Goal: Information Seeking & Learning: Learn about a topic

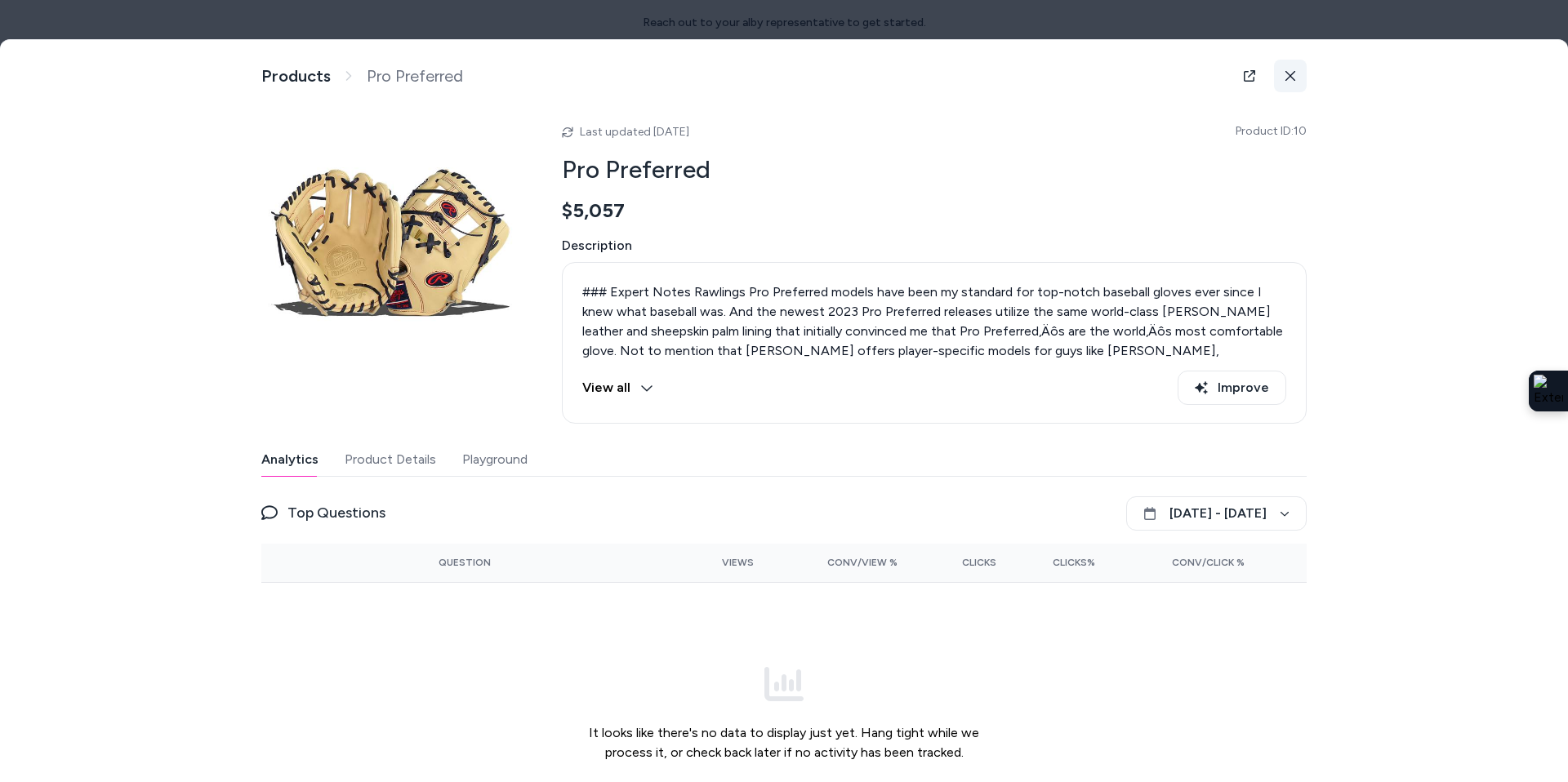
click at [1297, 79] on button at bounding box center [1291, 76] width 32 height 32
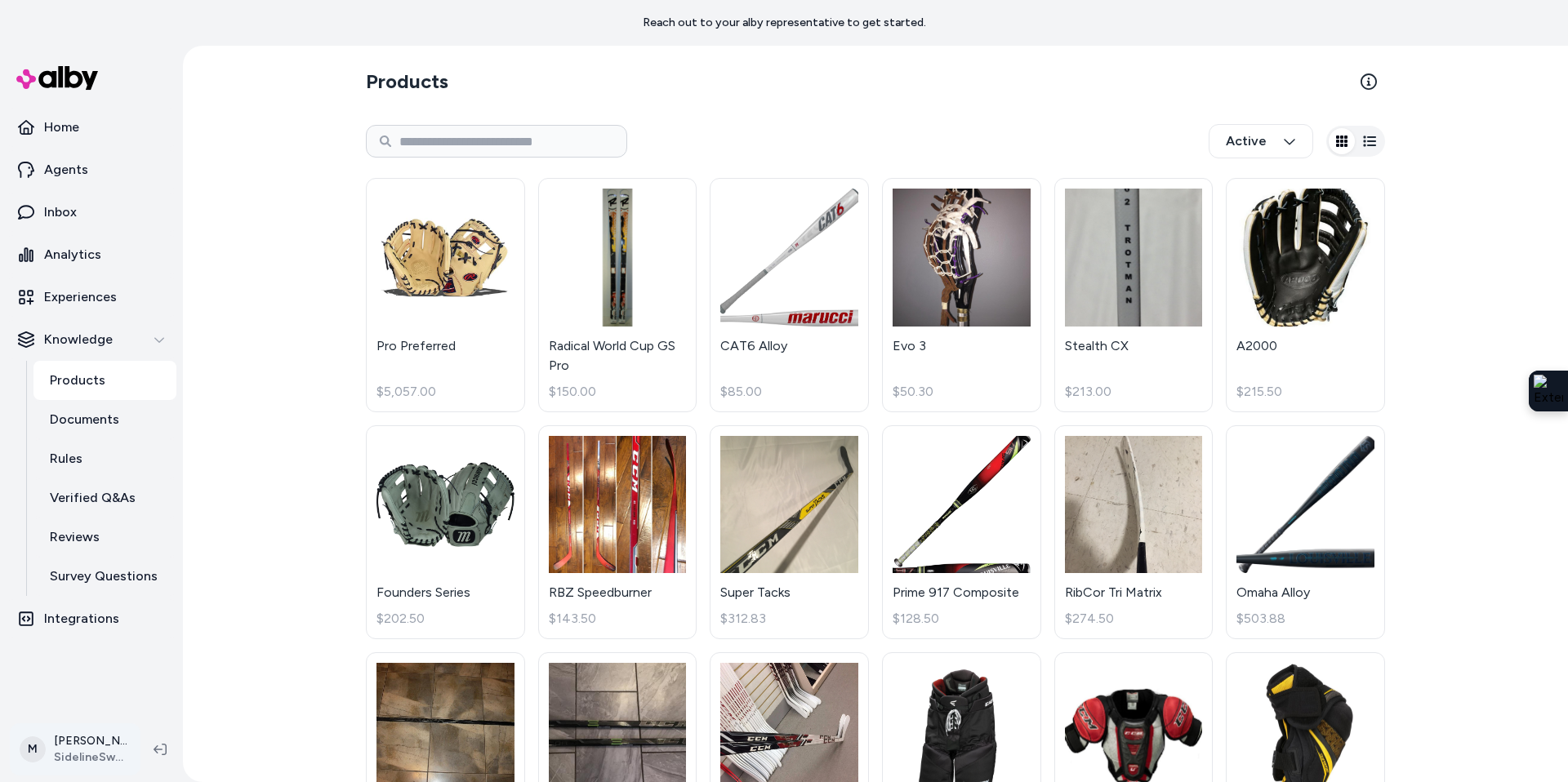
click at [73, 757] on html "Reach out to your alby representative to get started. Home Agents Inbox Analyti…" at bounding box center [784, 391] width 1568 height 782
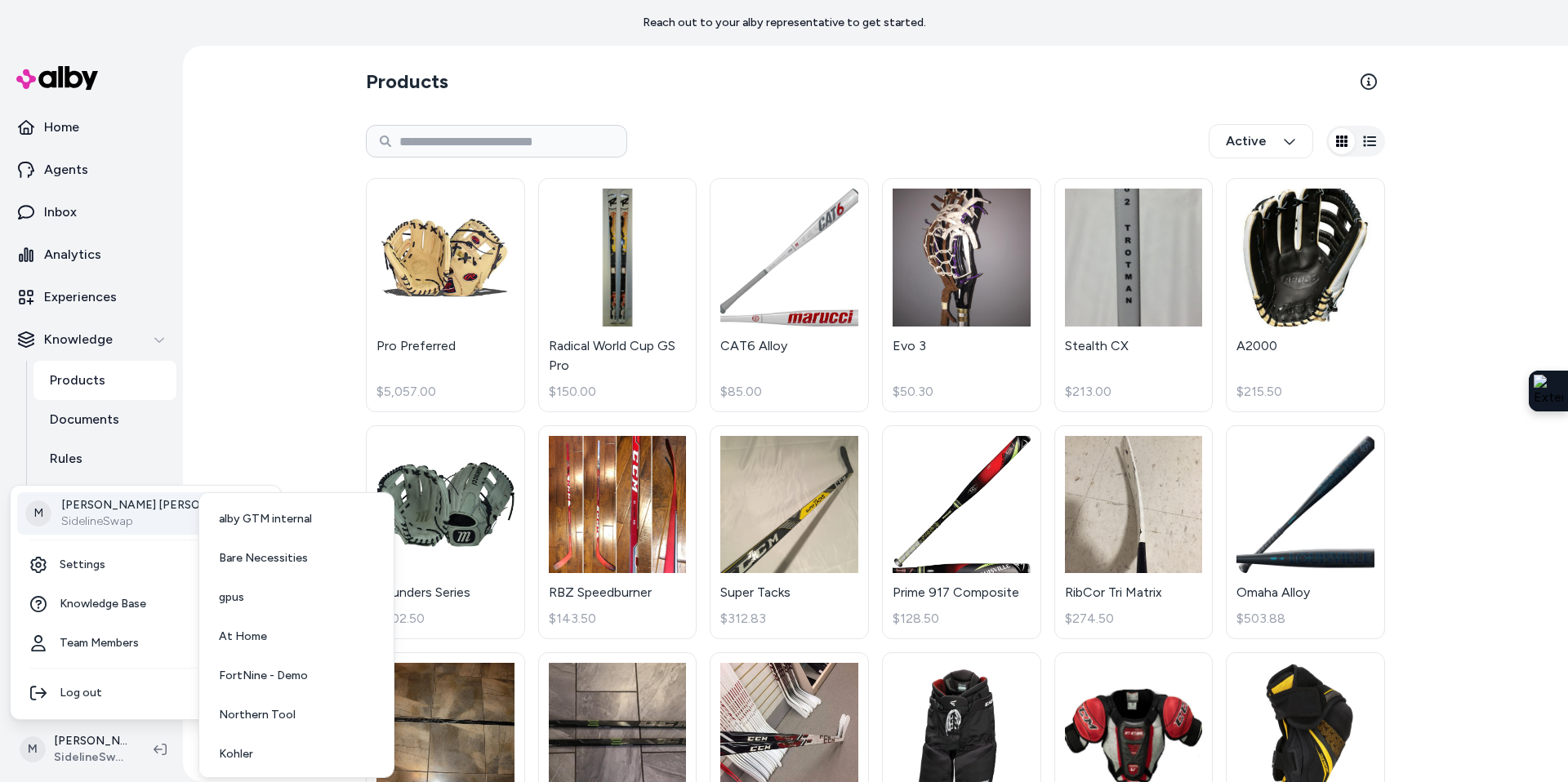
click at [143, 520] on p "SidelineSwap" at bounding box center [157, 522] width 192 height 16
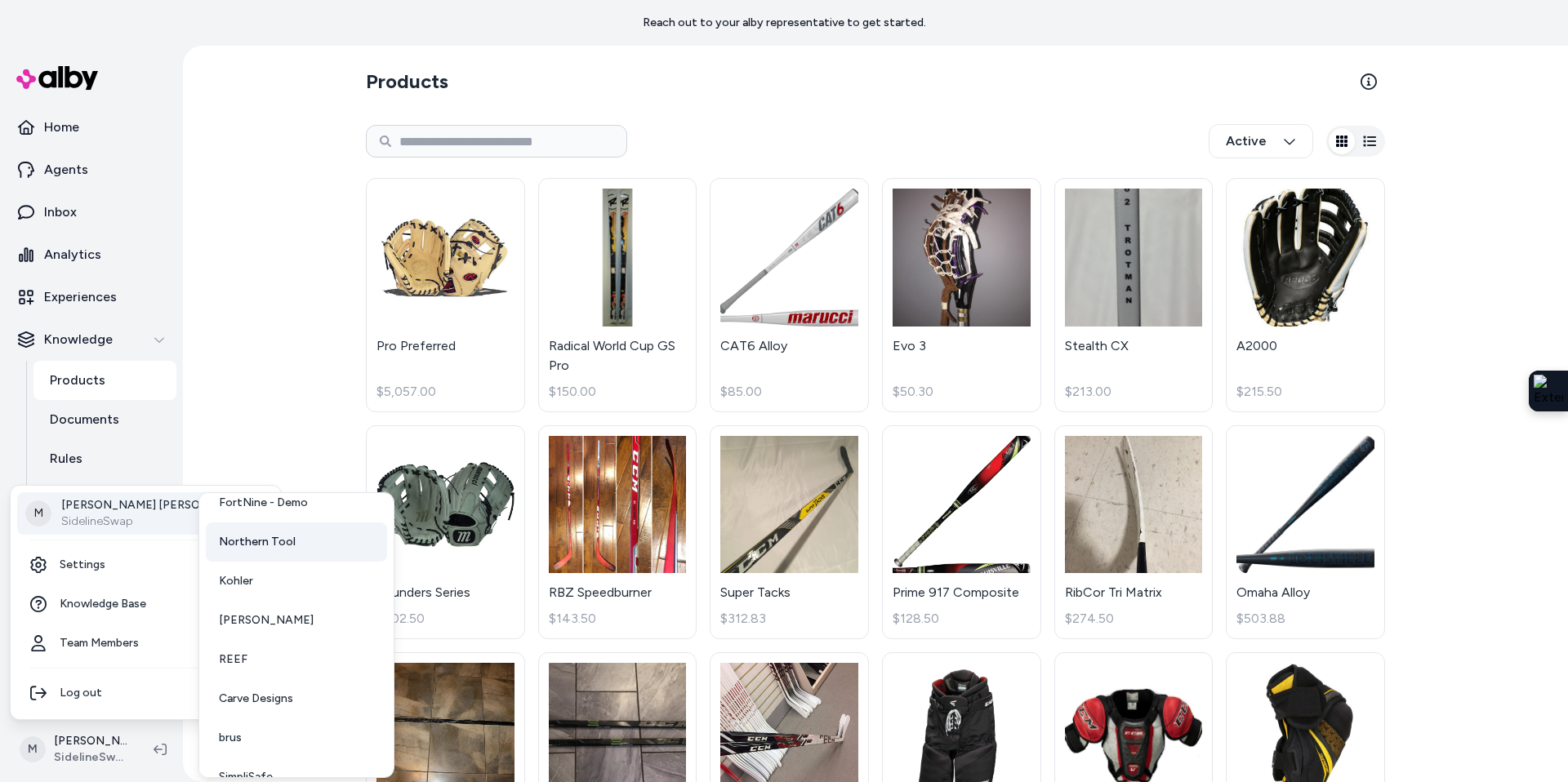
scroll to position [174, 0]
click at [285, 616] on span "[PERSON_NAME]" at bounding box center [266, 620] width 95 height 16
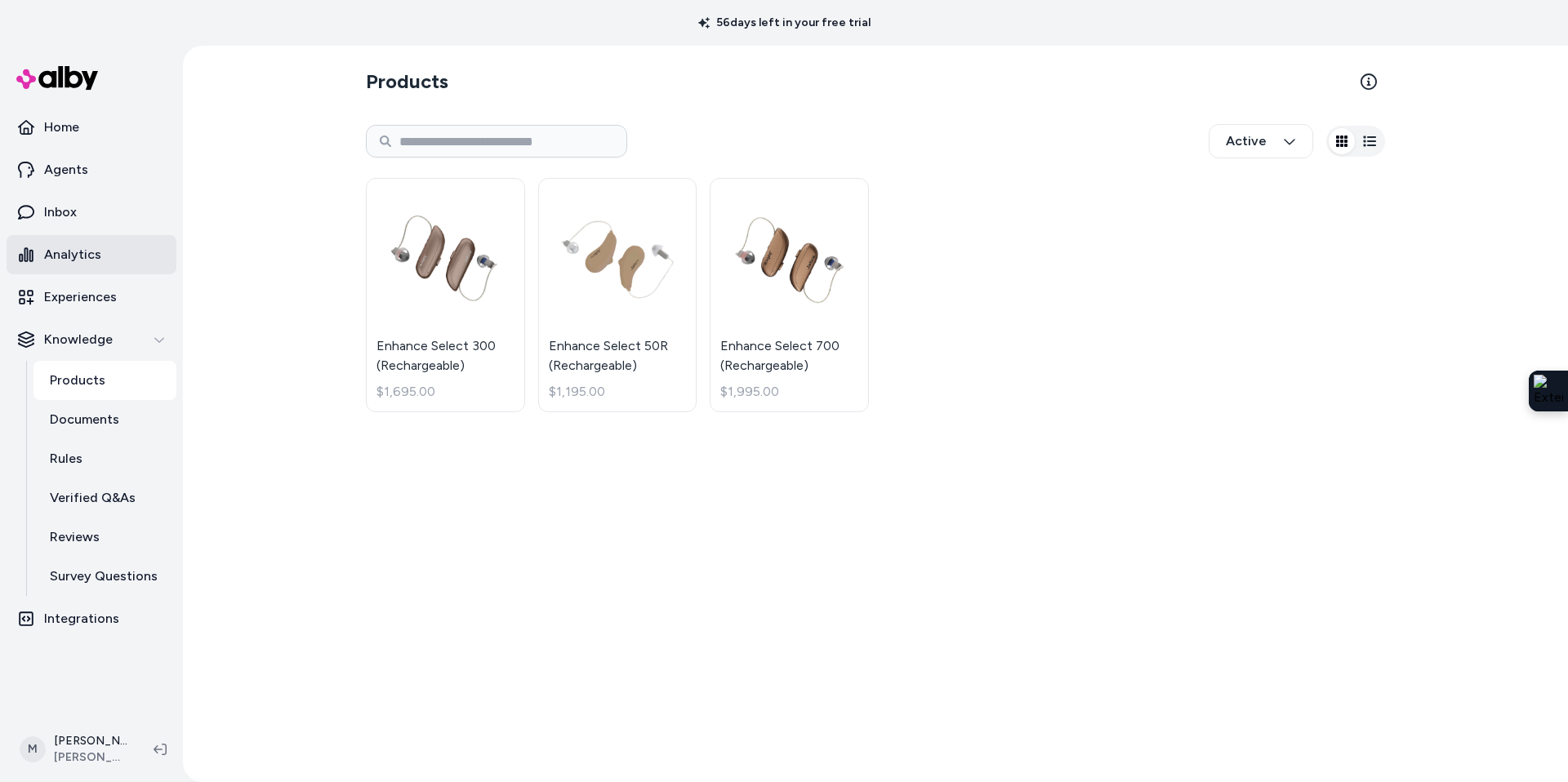
click at [104, 239] on link "Analytics" at bounding box center [91, 255] width 170 height 39
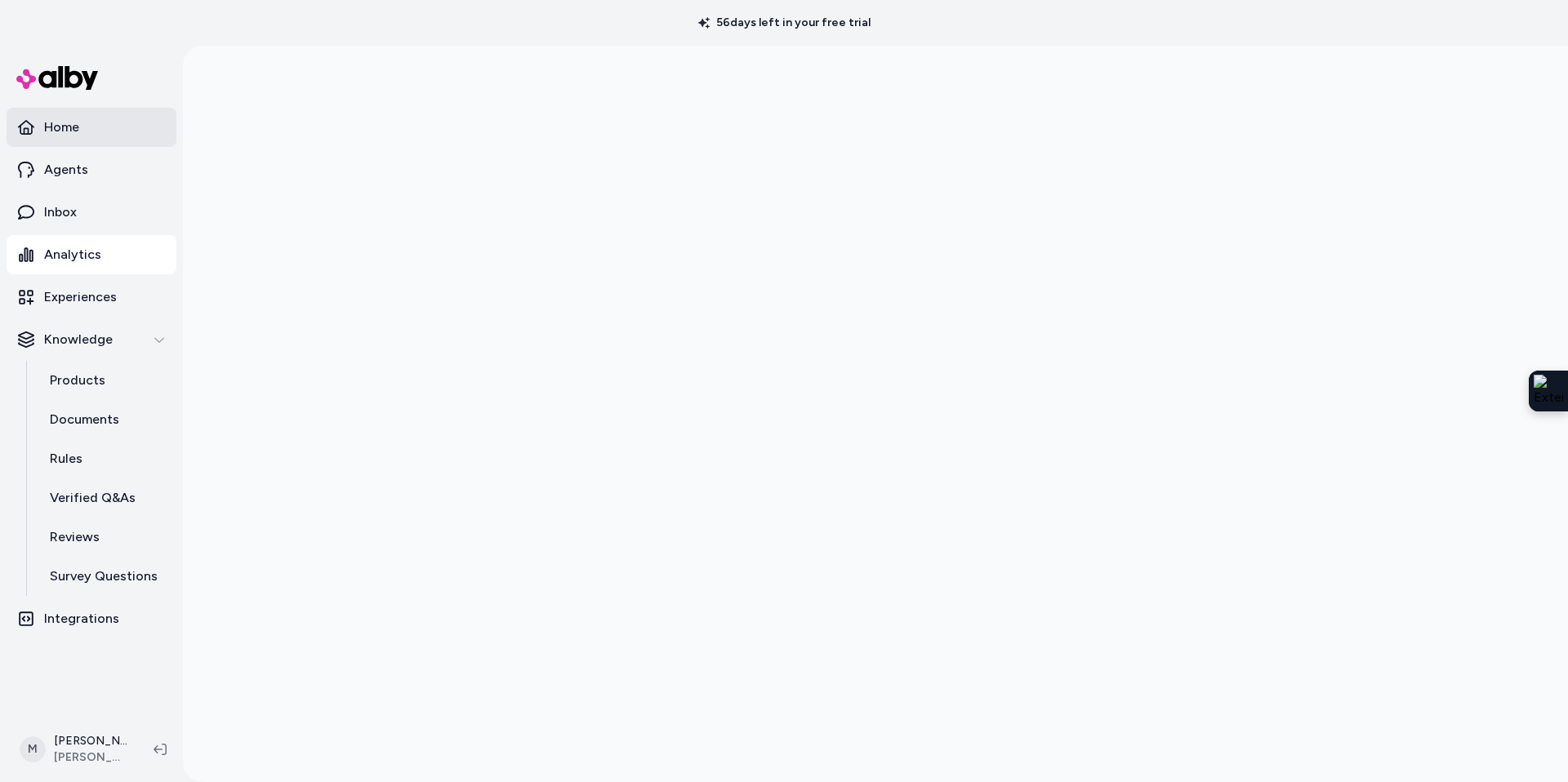
click at [55, 129] on p "Home" at bounding box center [61, 127] width 35 height 20
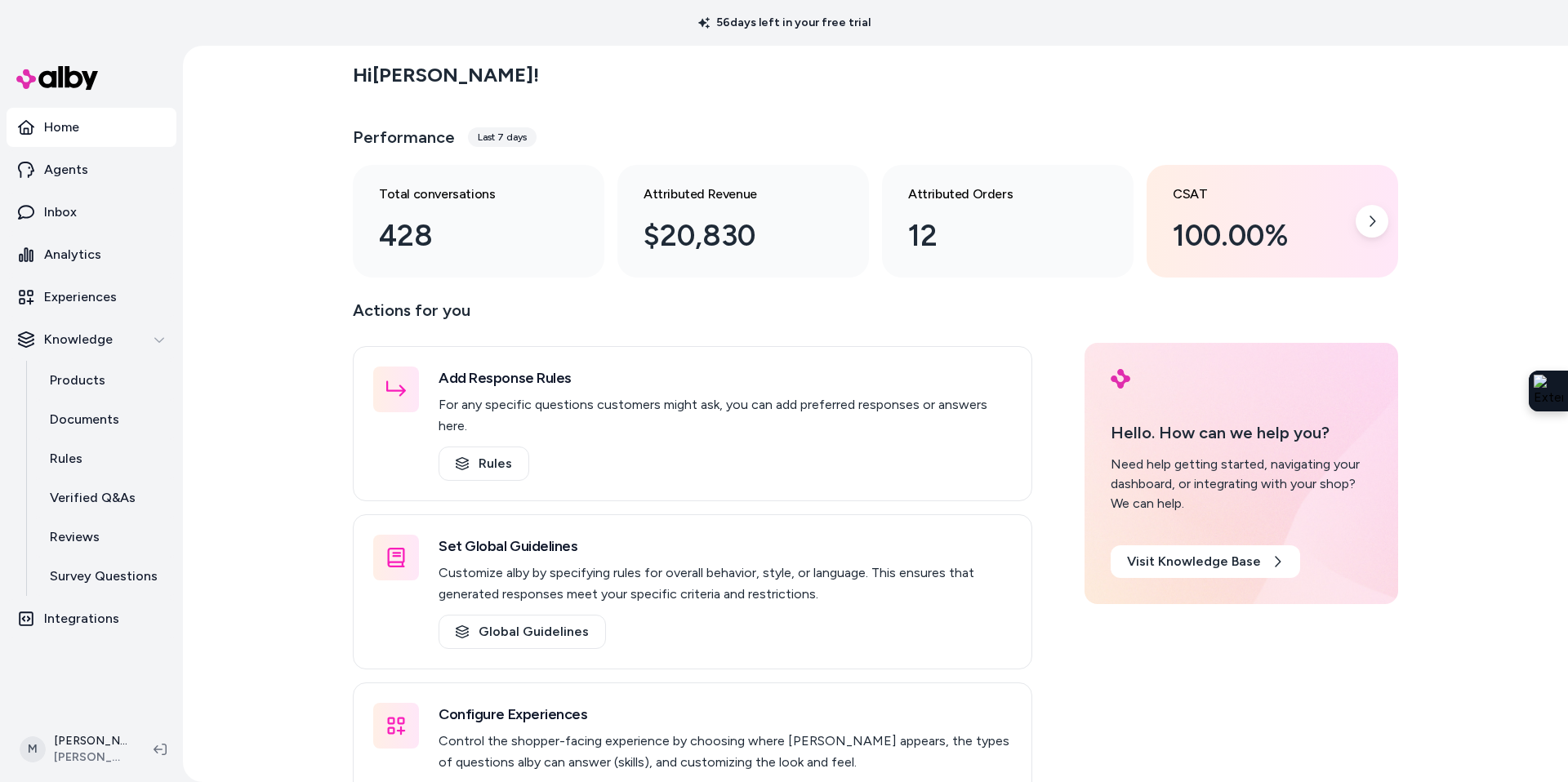
click at [1297, 223] on div "100.00%" at bounding box center [1259, 236] width 173 height 44
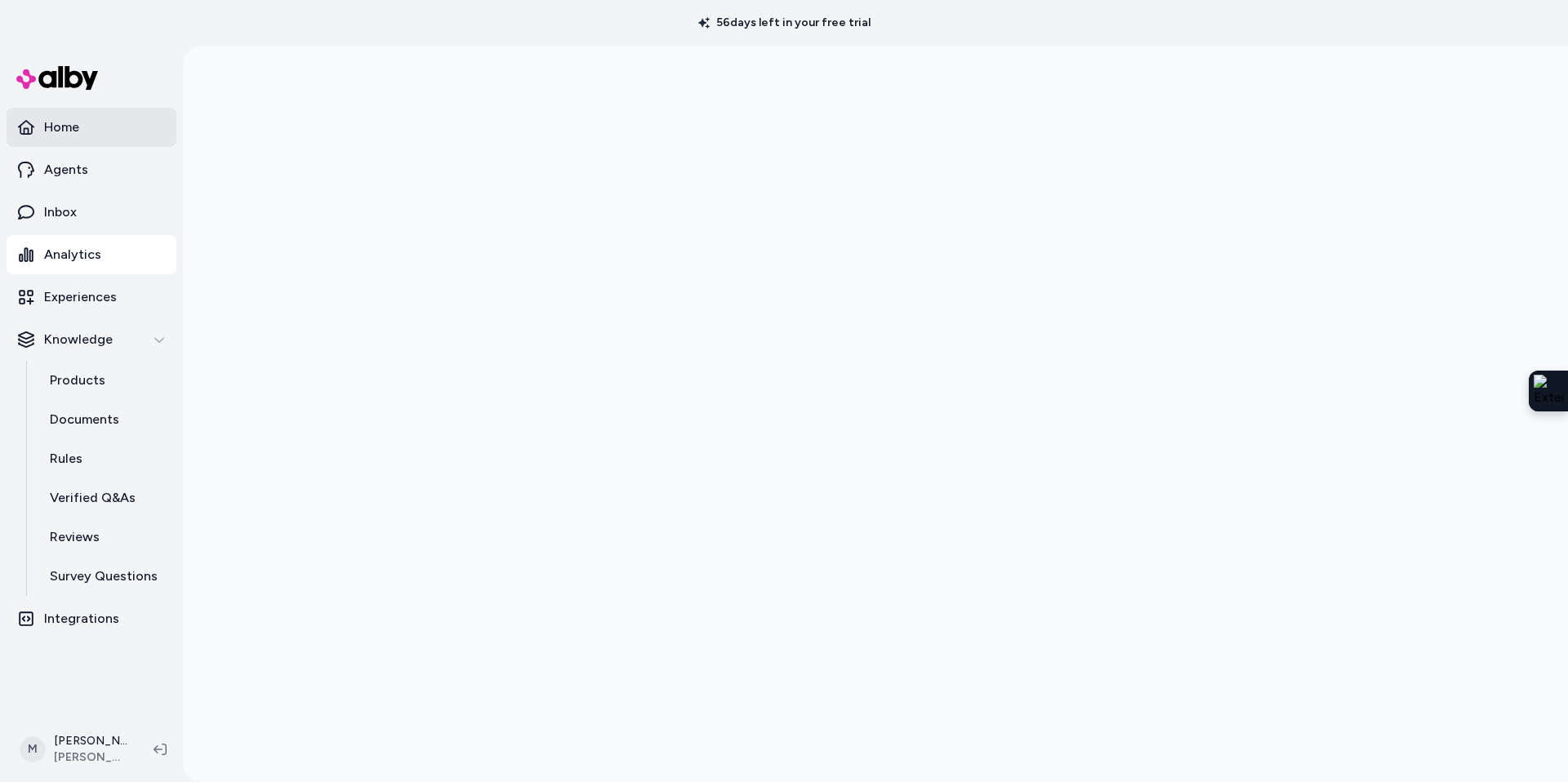
click at [71, 129] on p "Home" at bounding box center [61, 127] width 35 height 20
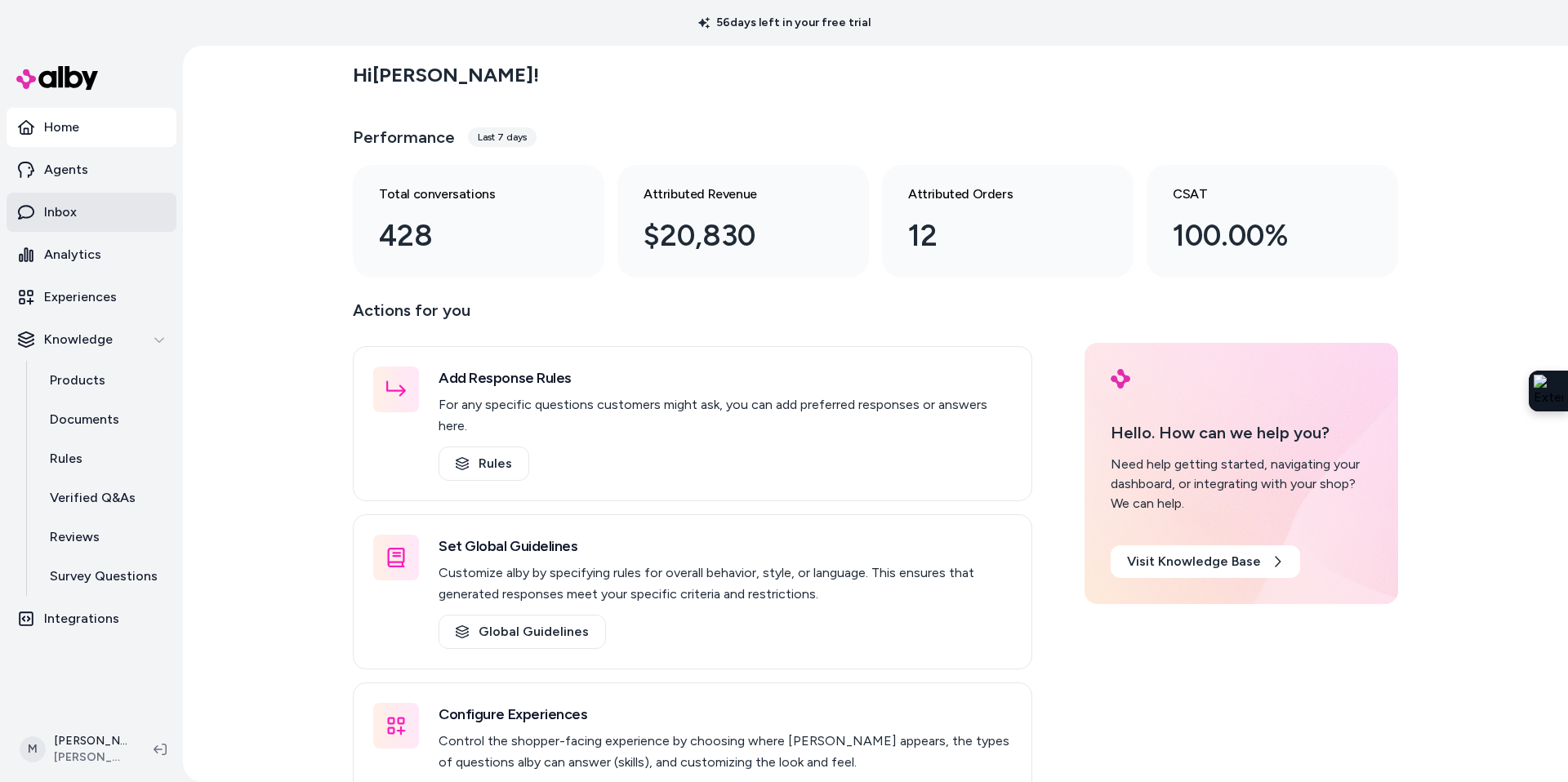
click at [64, 218] on p "Inbox" at bounding box center [60, 212] width 32 height 20
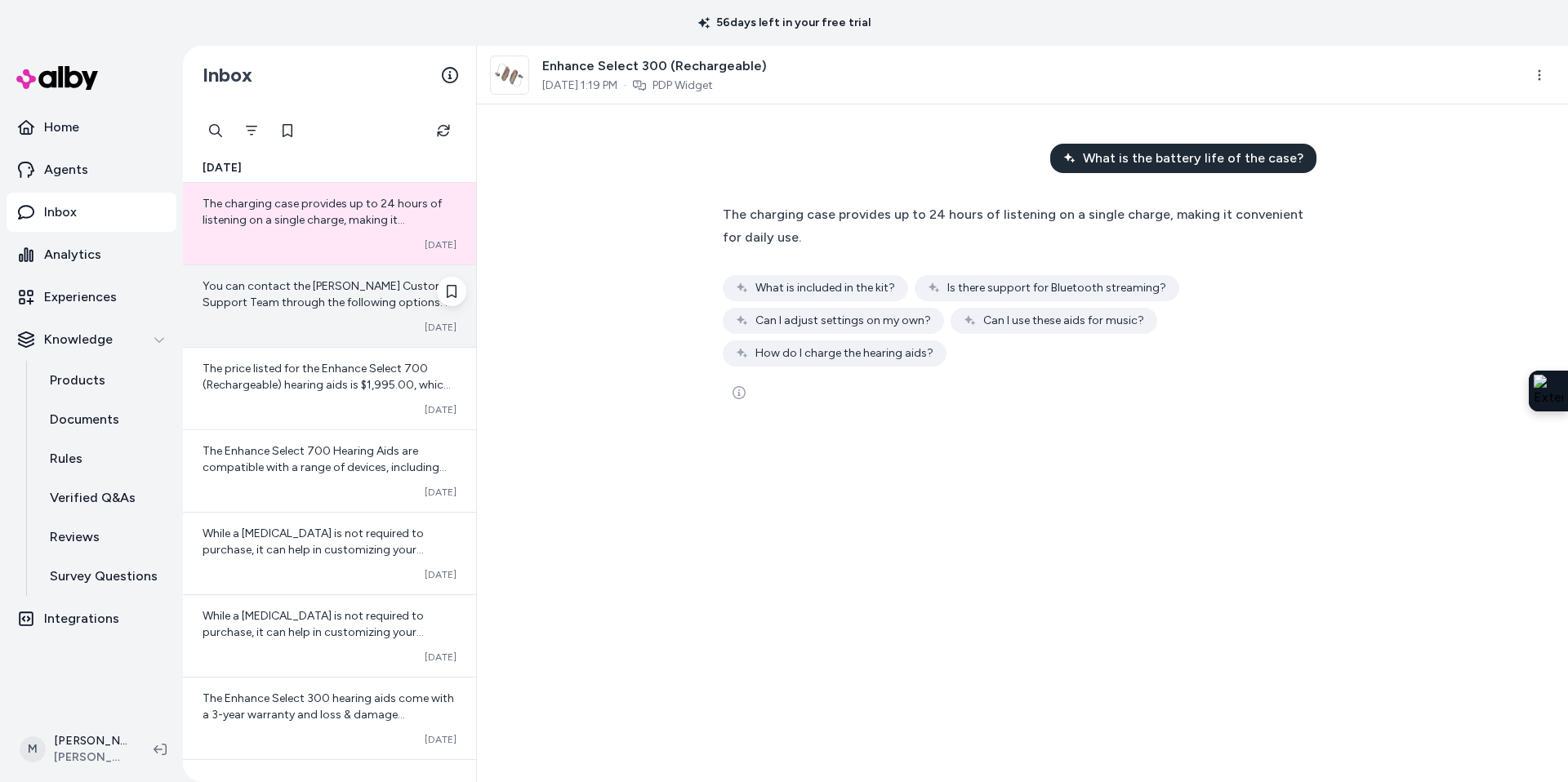
click at [327, 314] on div "You can contact the [PERSON_NAME] Customer Support Team through the following o…" at bounding box center [330, 306] width 294 height 82
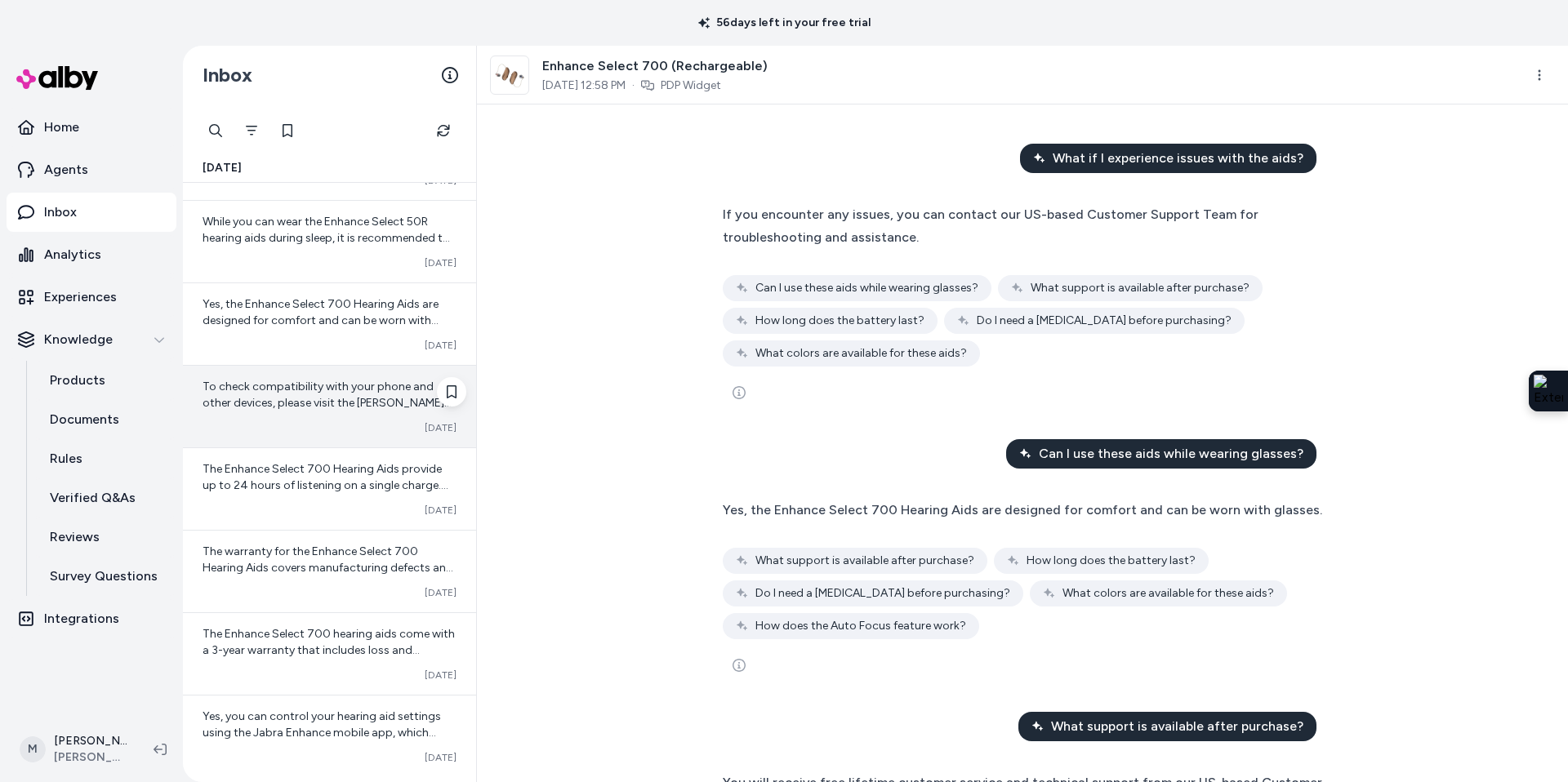
scroll to position [641, 0]
click at [304, 427] on div "Converted [DATE]" at bounding box center [329, 429] width 254 height 13
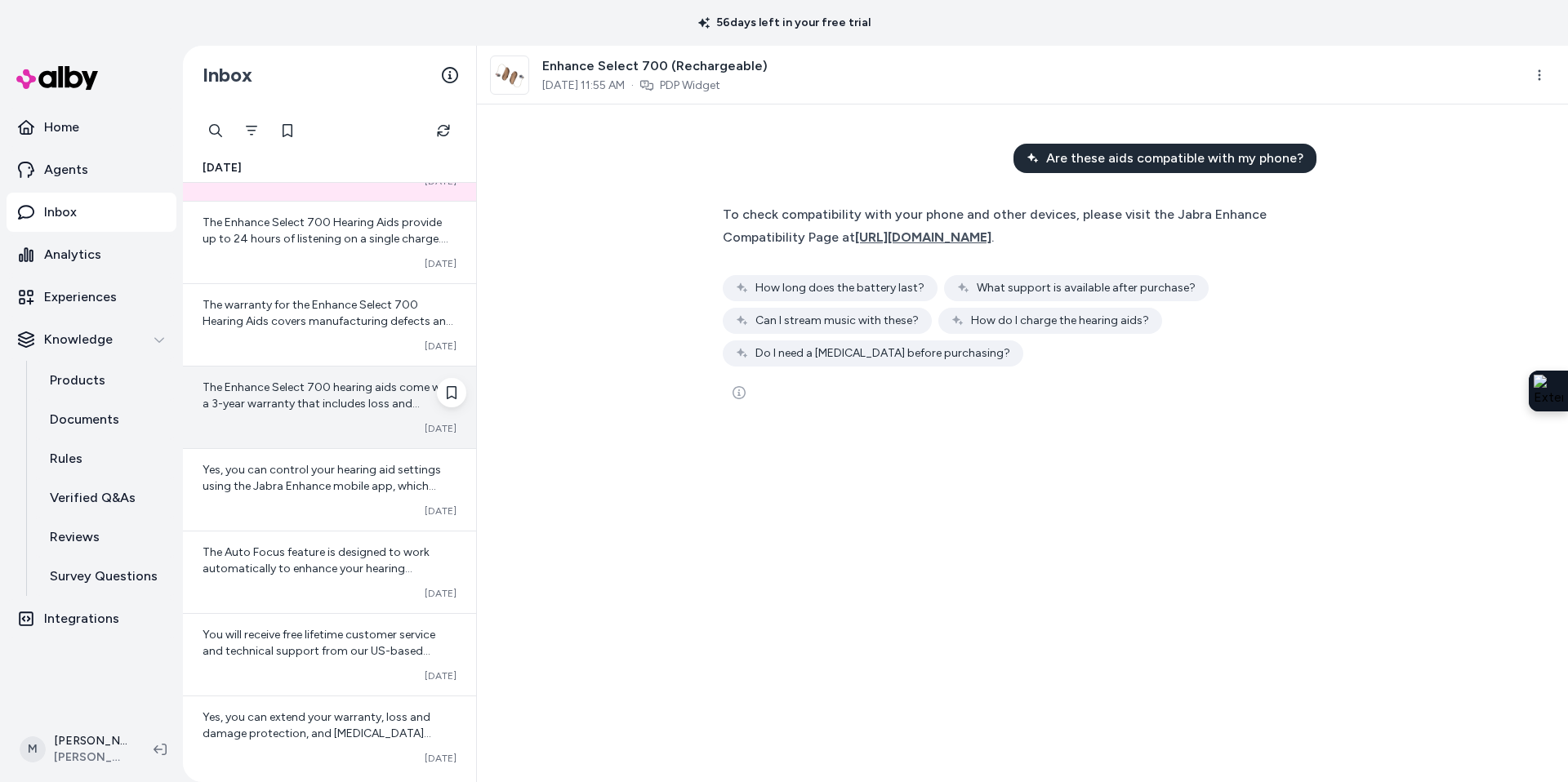
scroll to position [909, 0]
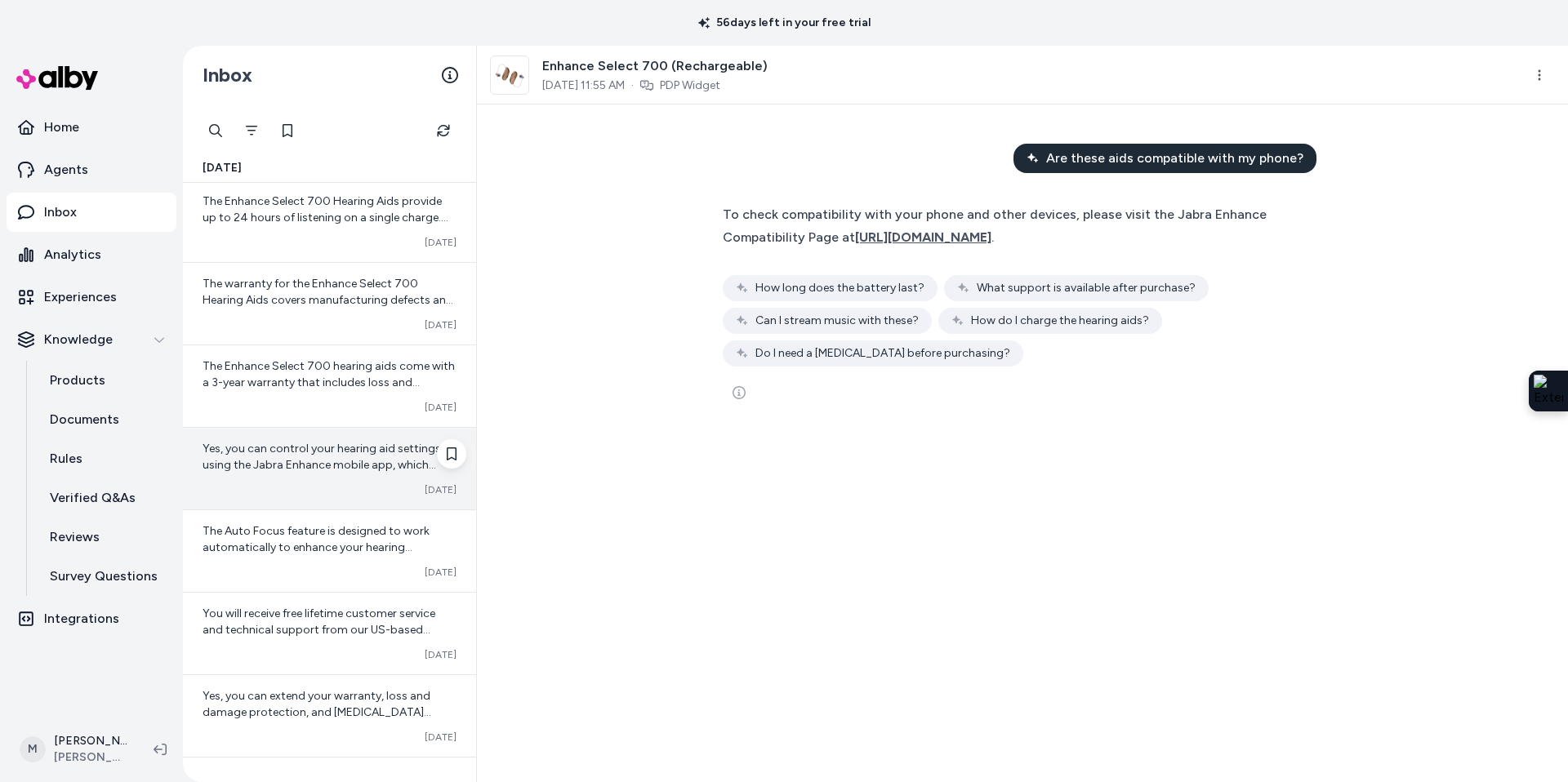
click at [289, 459] on span "Yes, you can control your hearing aid settings using the Jabra Enhance mobile a…" at bounding box center [321, 465] width 239 height 47
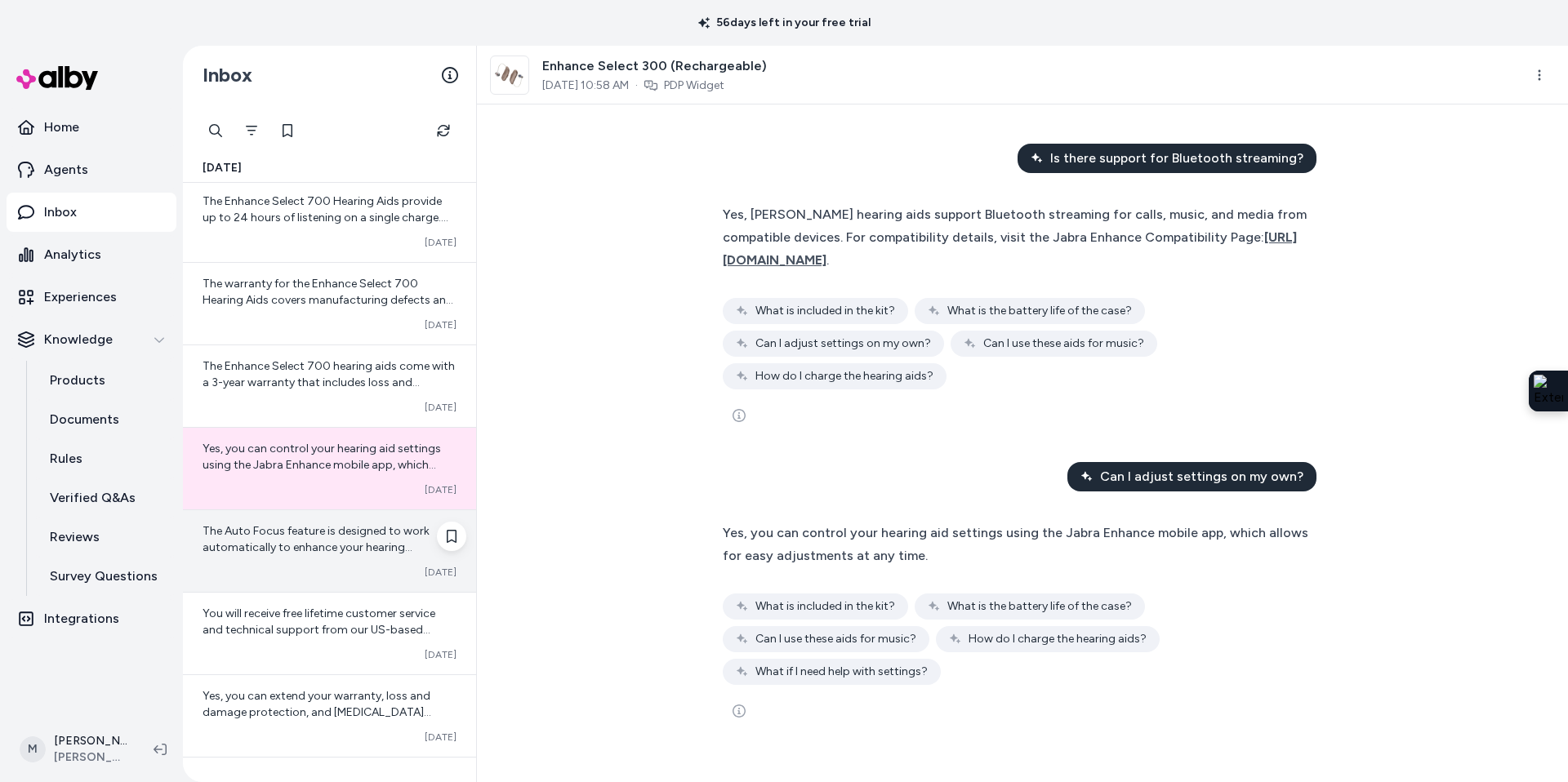
click at [287, 560] on div "The Auto Focus feature is designed to work automatically to enhance your hearin…" at bounding box center [330, 551] width 294 height 82
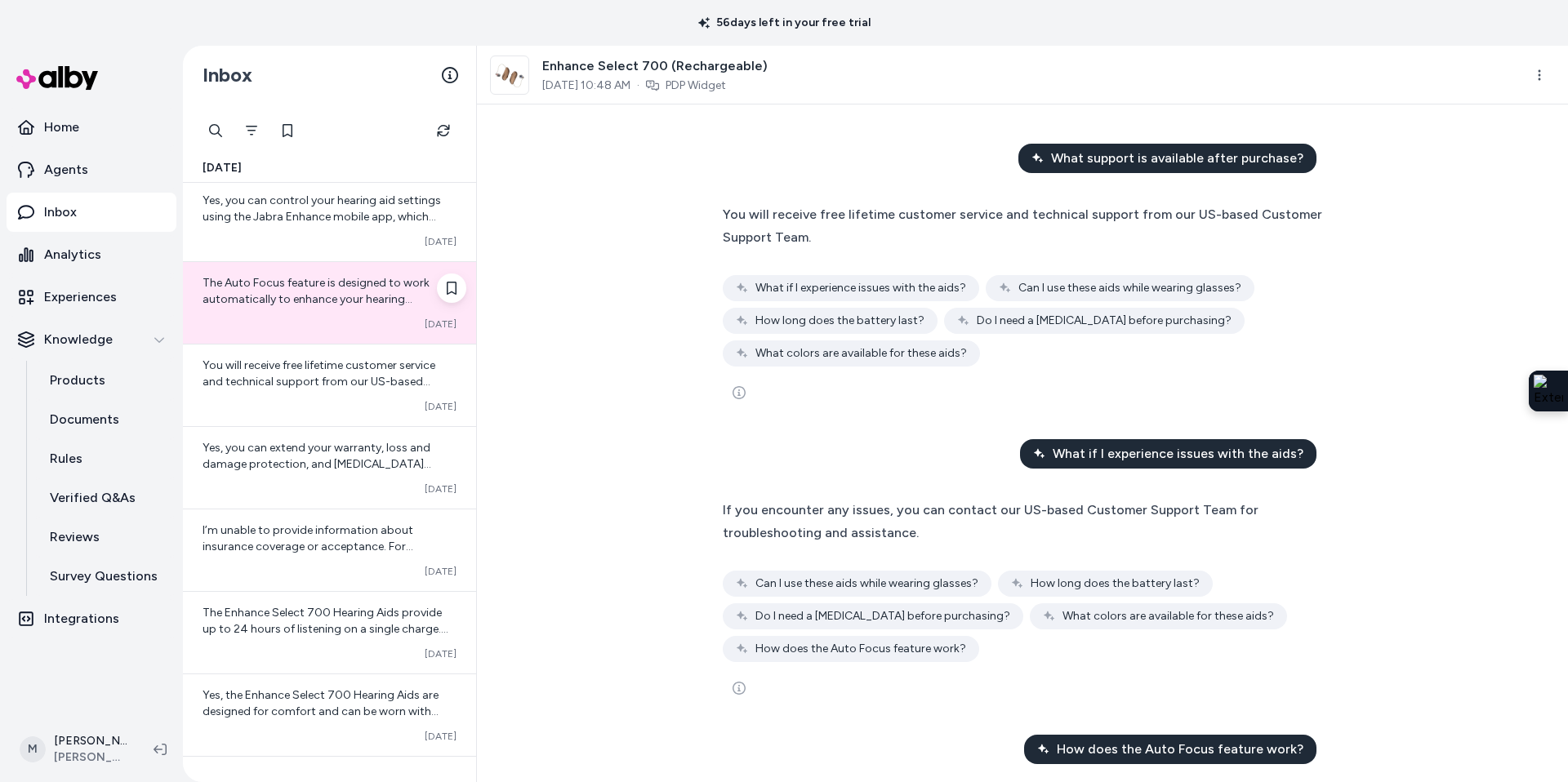
scroll to position [1186, 0]
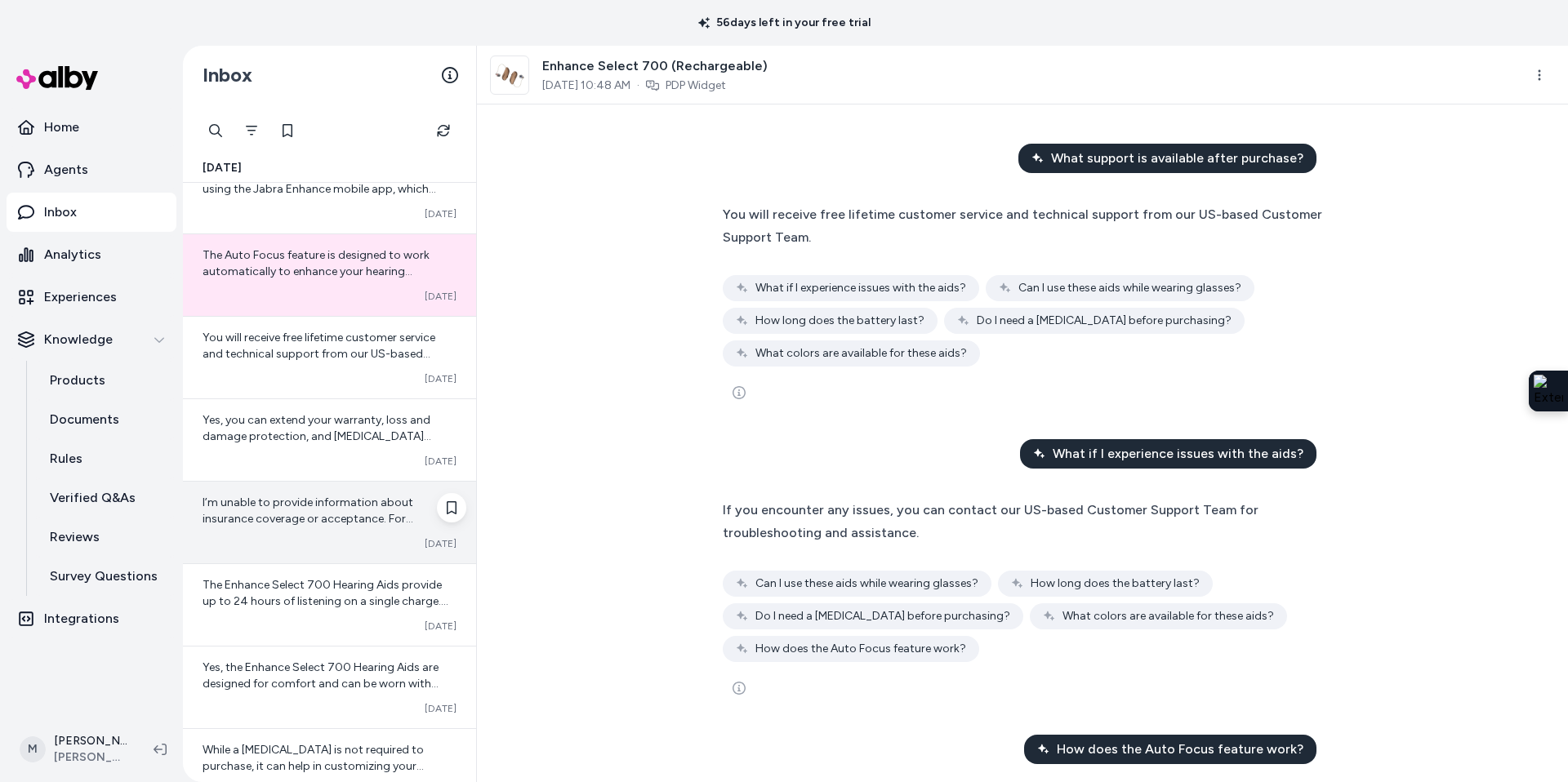
click at [269, 517] on span "I’m unable to provide information about insurance coverage or acceptance. For q…" at bounding box center [328, 584] width 252 height 177
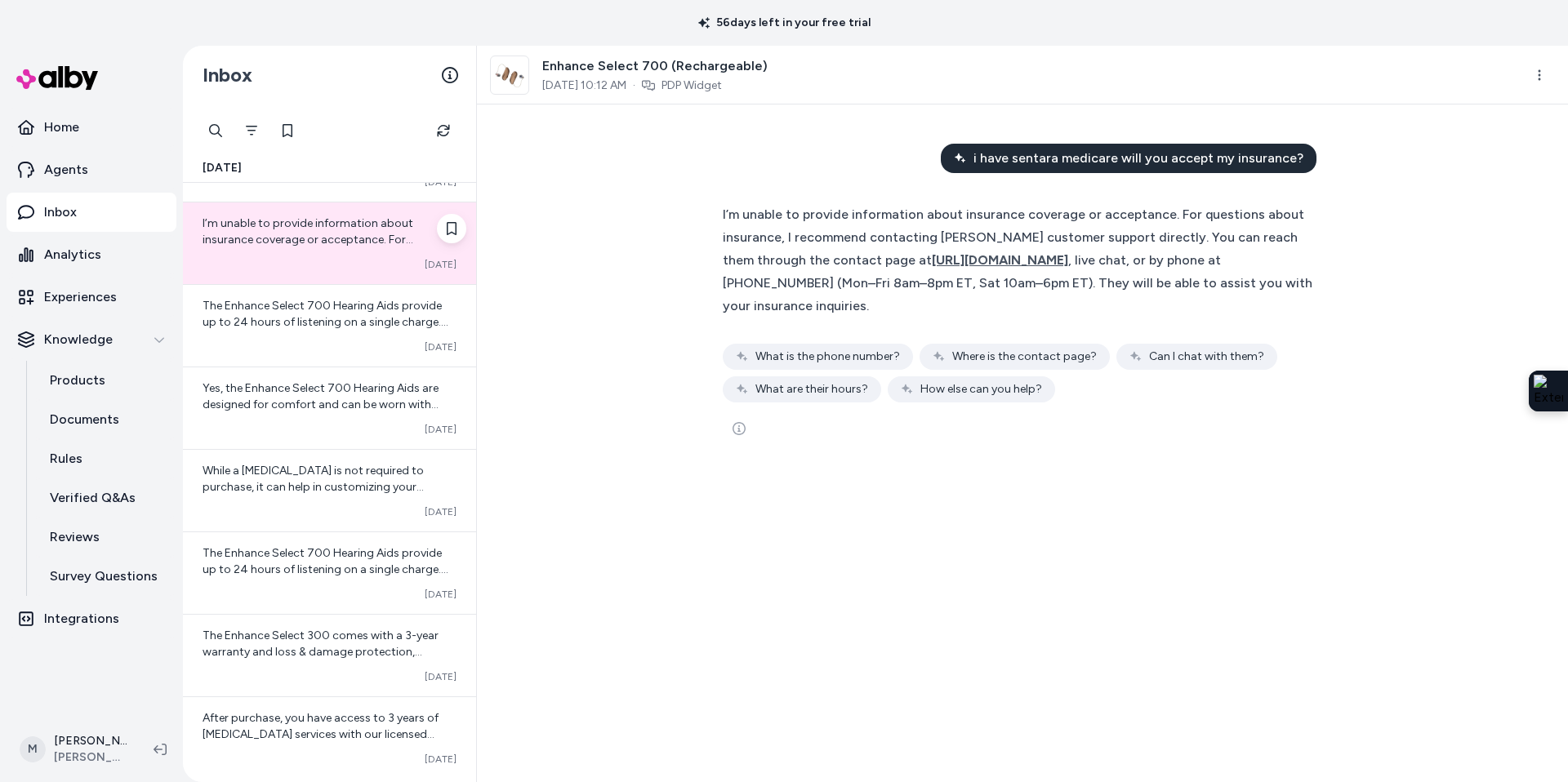
scroll to position [1467, 0]
click at [258, 566] on span "The Enhance Select 700 Hearing Aids provide up to 24 hours of listening on a si…" at bounding box center [325, 575] width 246 height 63
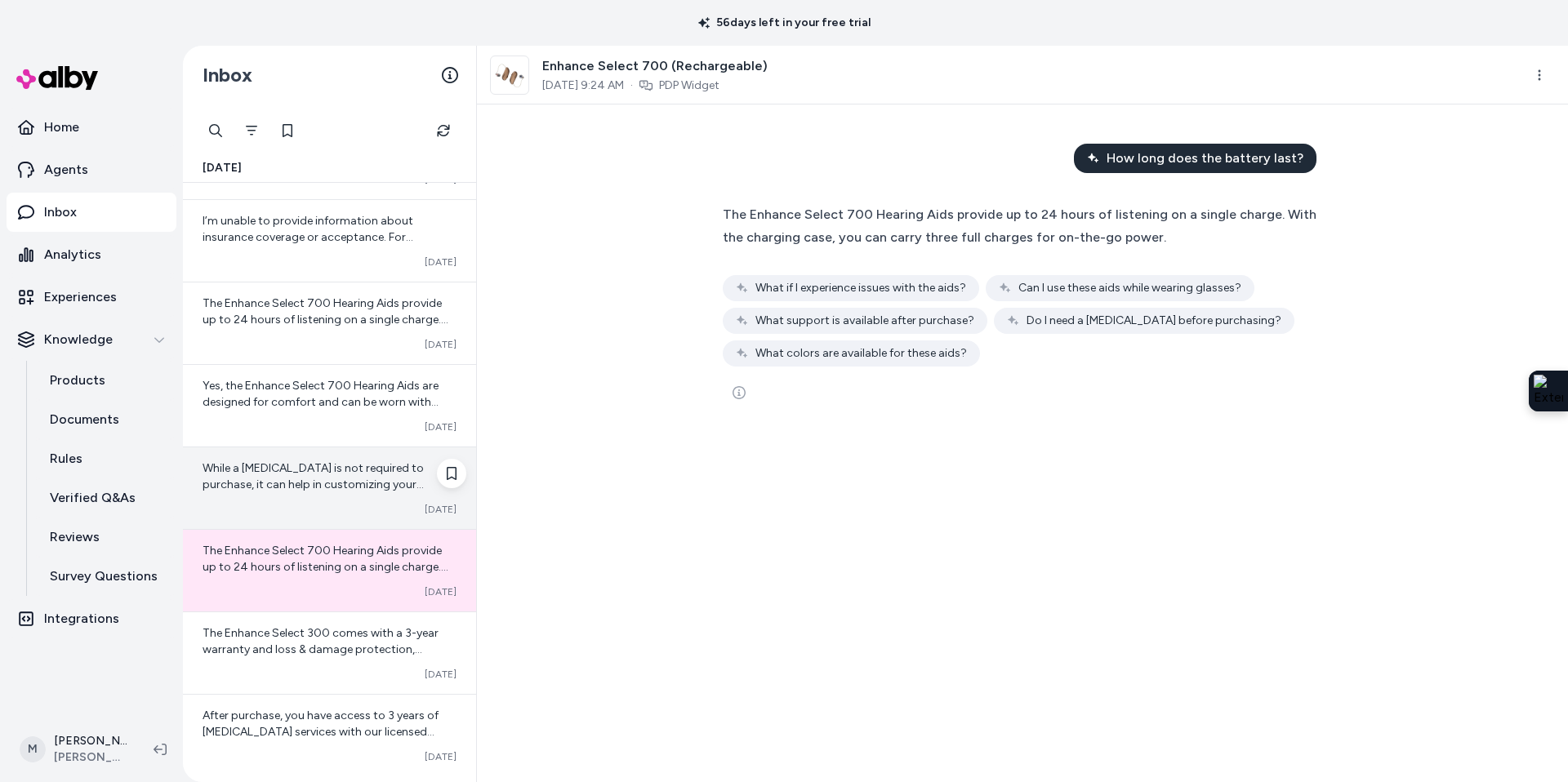
click at [266, 484] on span "While a [MEDICAL_DATA] is not required to purchase, it can help in customizing …" at bounding box center [313, 485] width 221 height 47
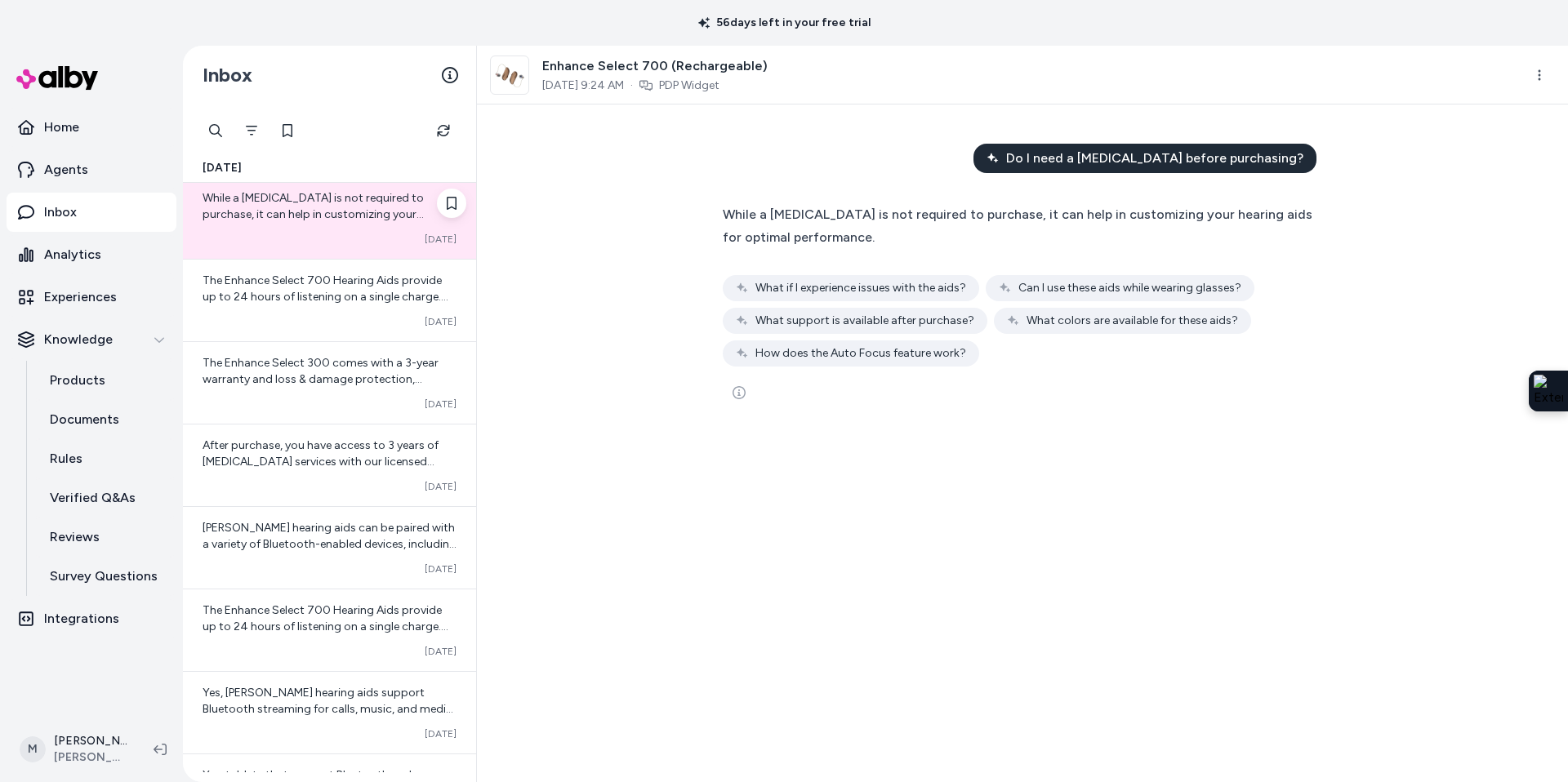
scroll to position [1739, 0]
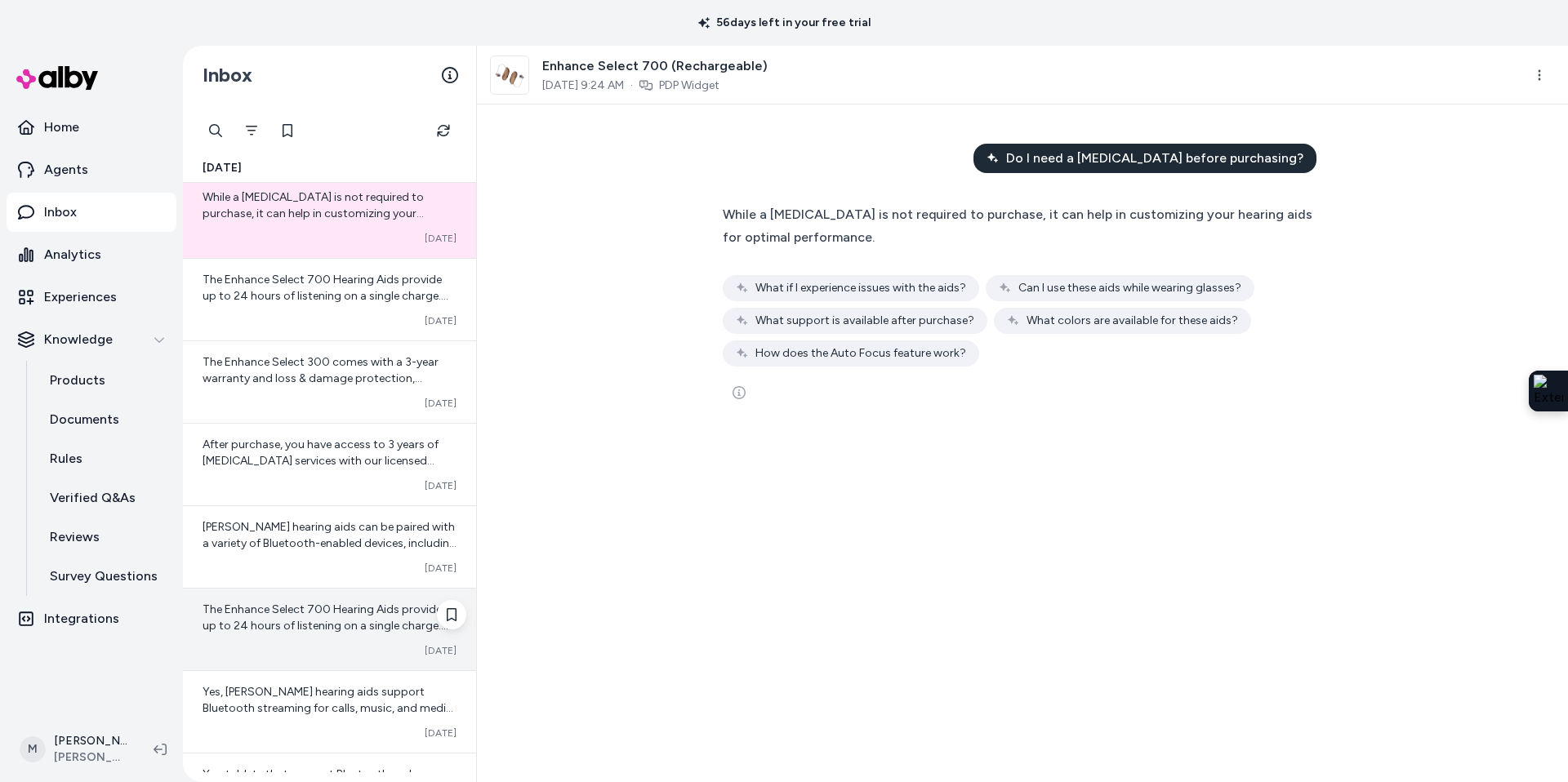
click at [269, 625] on span "The Enhance Select 700 Hearing Aids provide up to 24 hours of listening on a si…" at bounding box center [325, 634] width 246 height 63
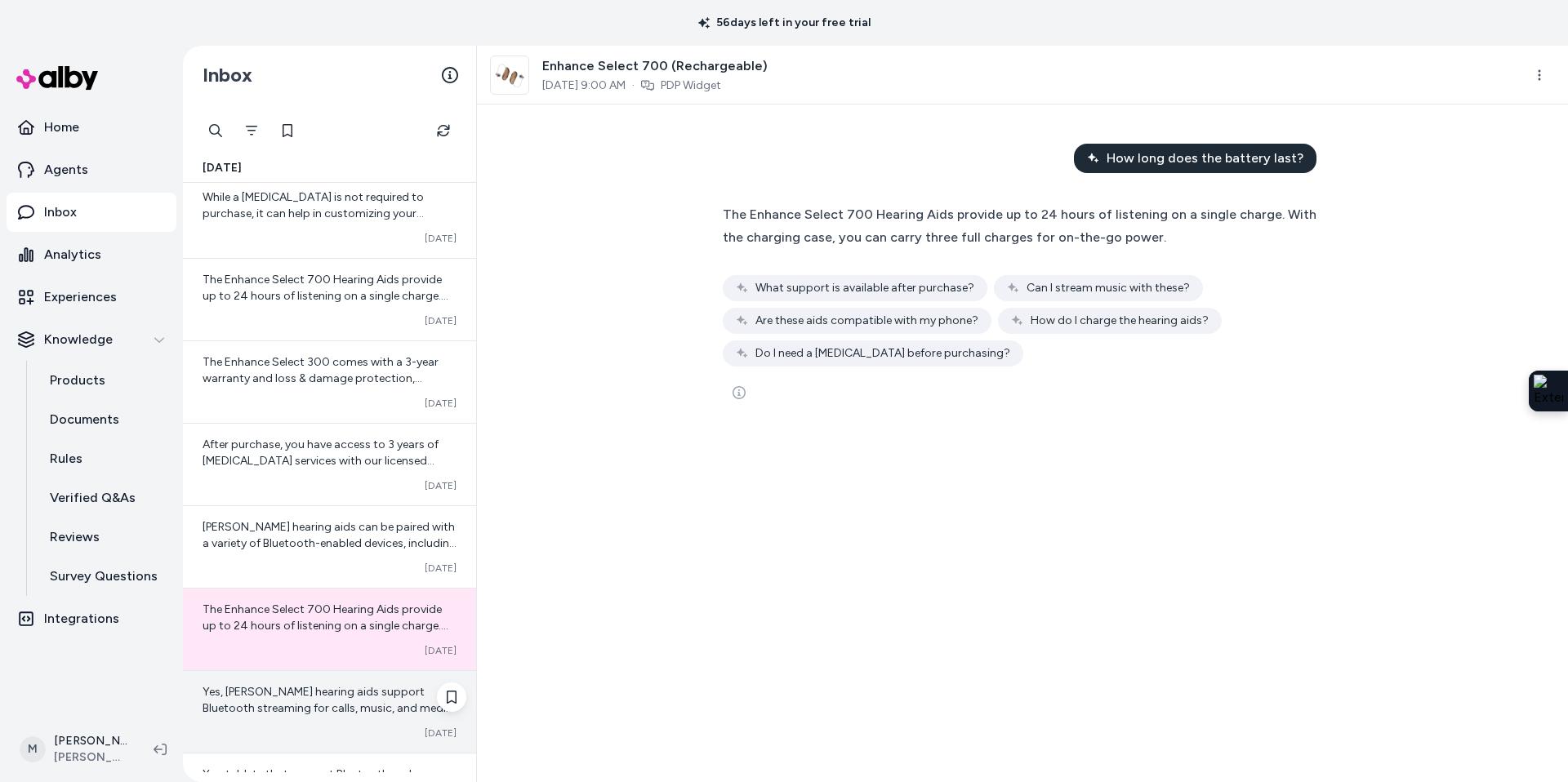
click at [276, 688] on span "Yes, [PERSON_NAME] hearing aids support Bluetooth streaming for calls, music, a…" at bounding box center [328, 724] width 251 height 79
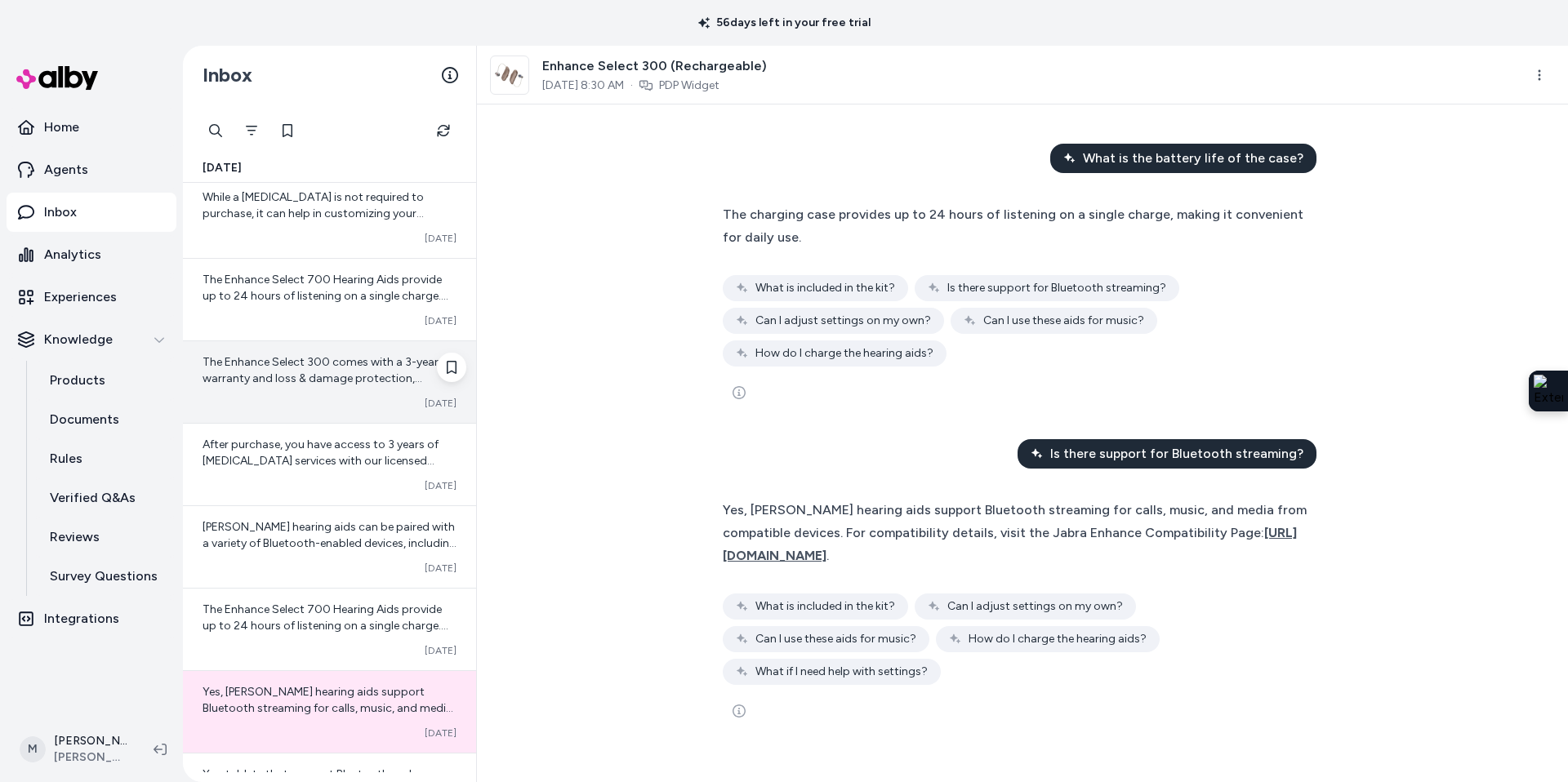
click at [285, 397] on div "Converted [DATE]" at bounding box center [329, 404] width 254 height 13
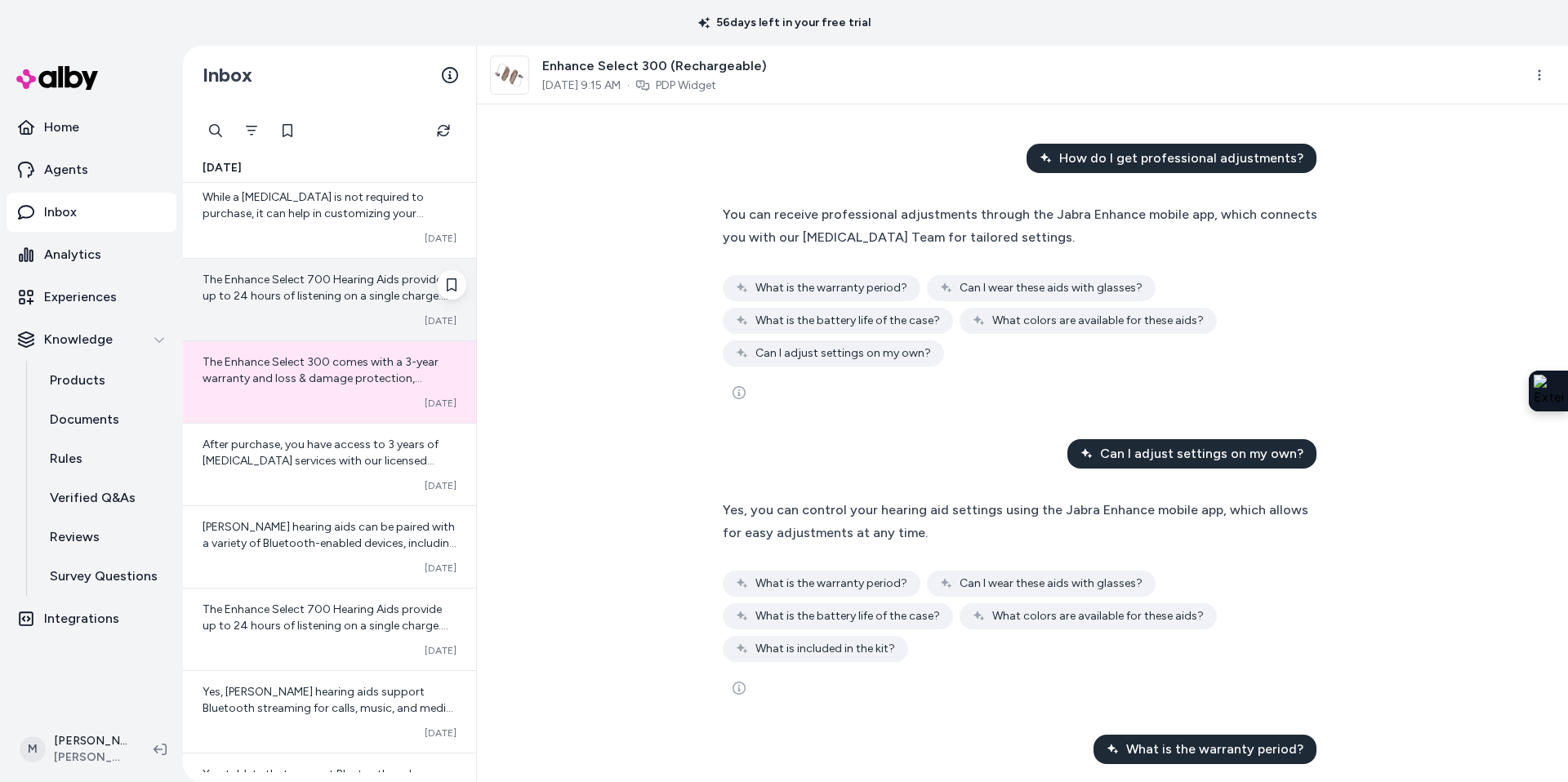
click at [256, 328] on div "The Enhance Select 700 Hearing Aids provide up to 24 hours of listening on a si…" at bounding box center [330, 299] width 294 height 82
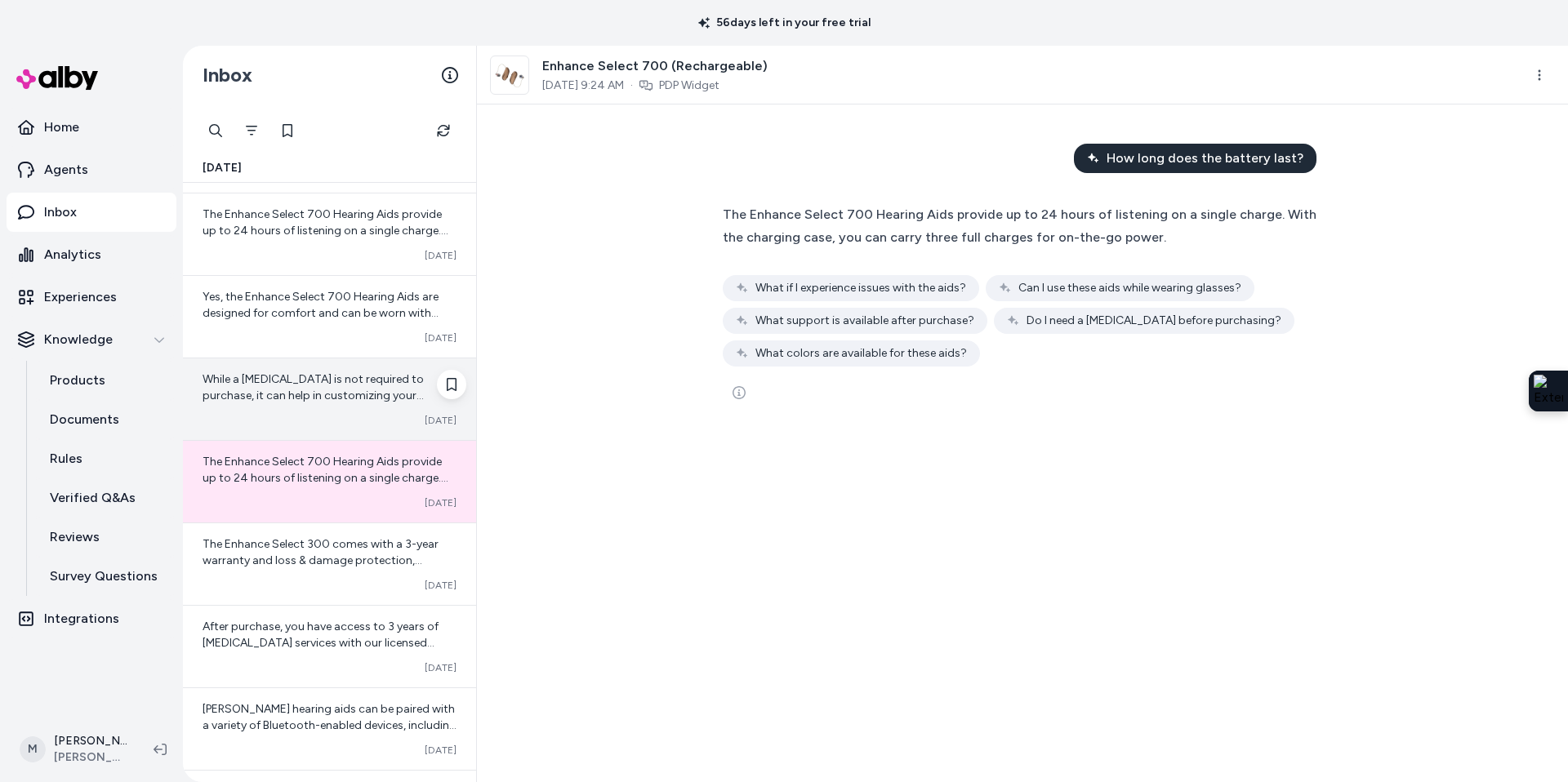
scroll to position [1553, 0]
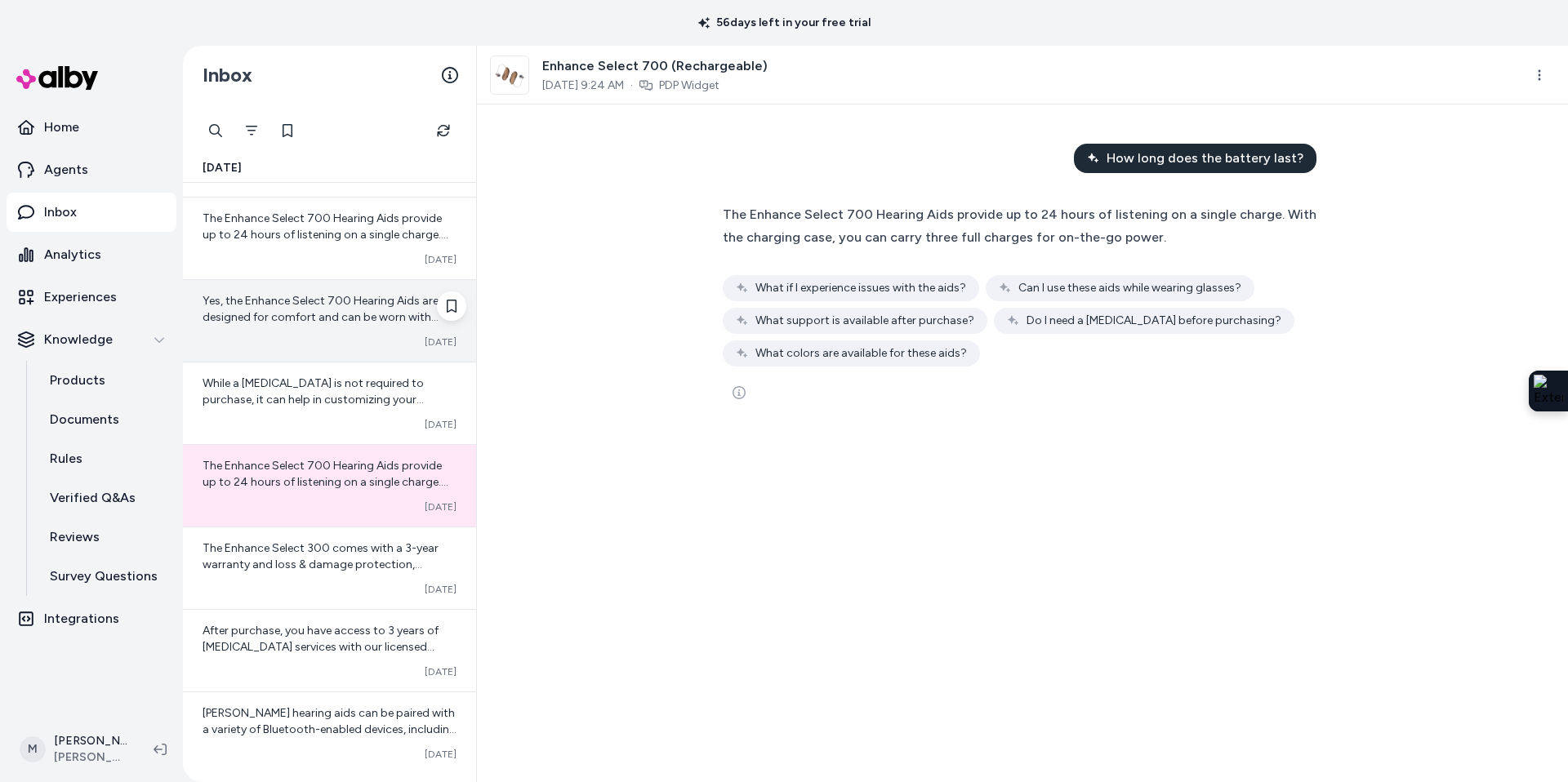
click at [255, 314] on span "Yes, the Enhance Select 700 Hearing Aids are designed for comfort and can be wo…" at bounding box center [320, 316] width 236 height 47
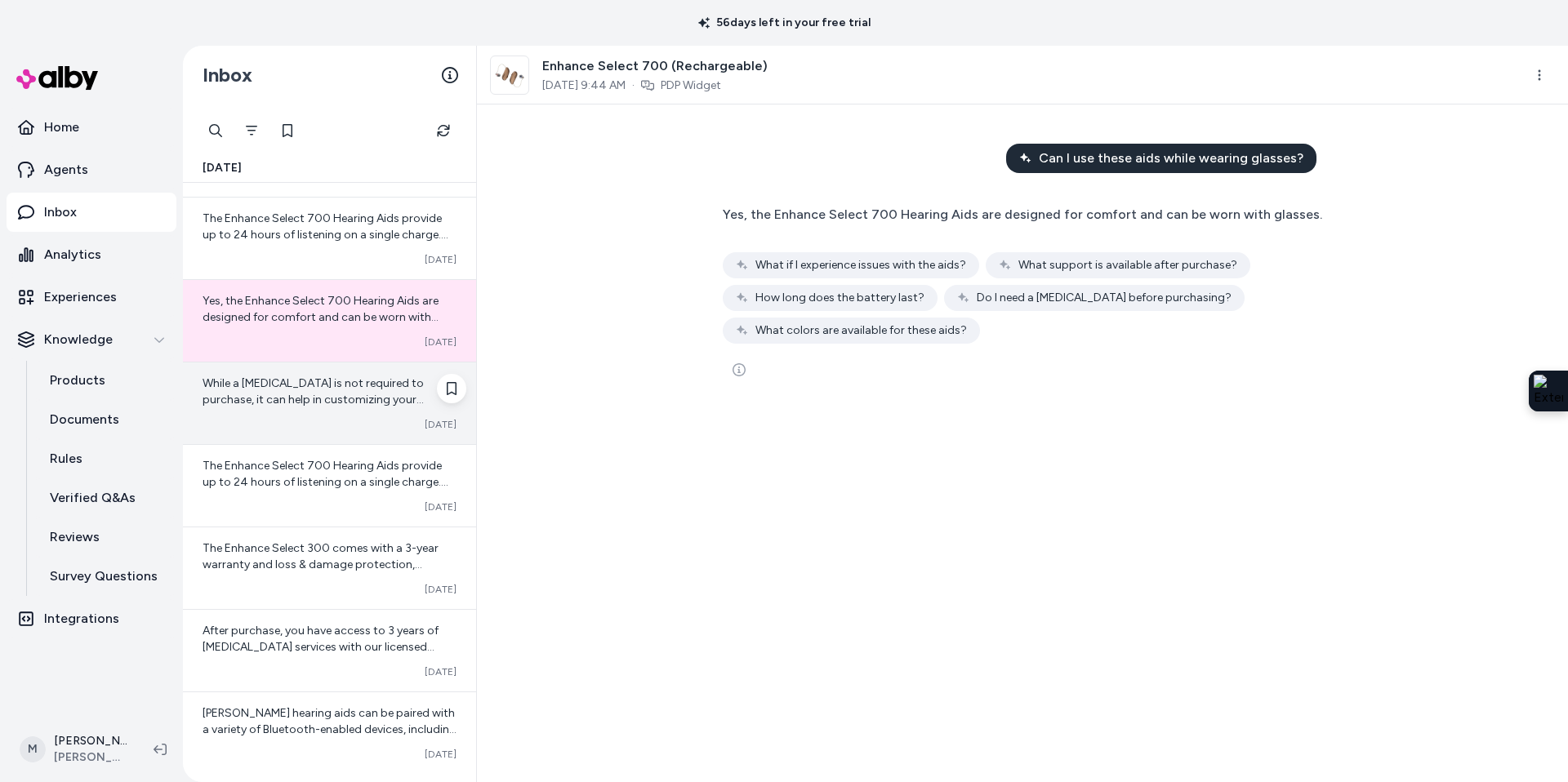
click at [277, 383] on span "While a [MEDICAL_DATA] is not required to purchase, it can help in customizing …" at bounding box center [313, 399] width 221 height 47
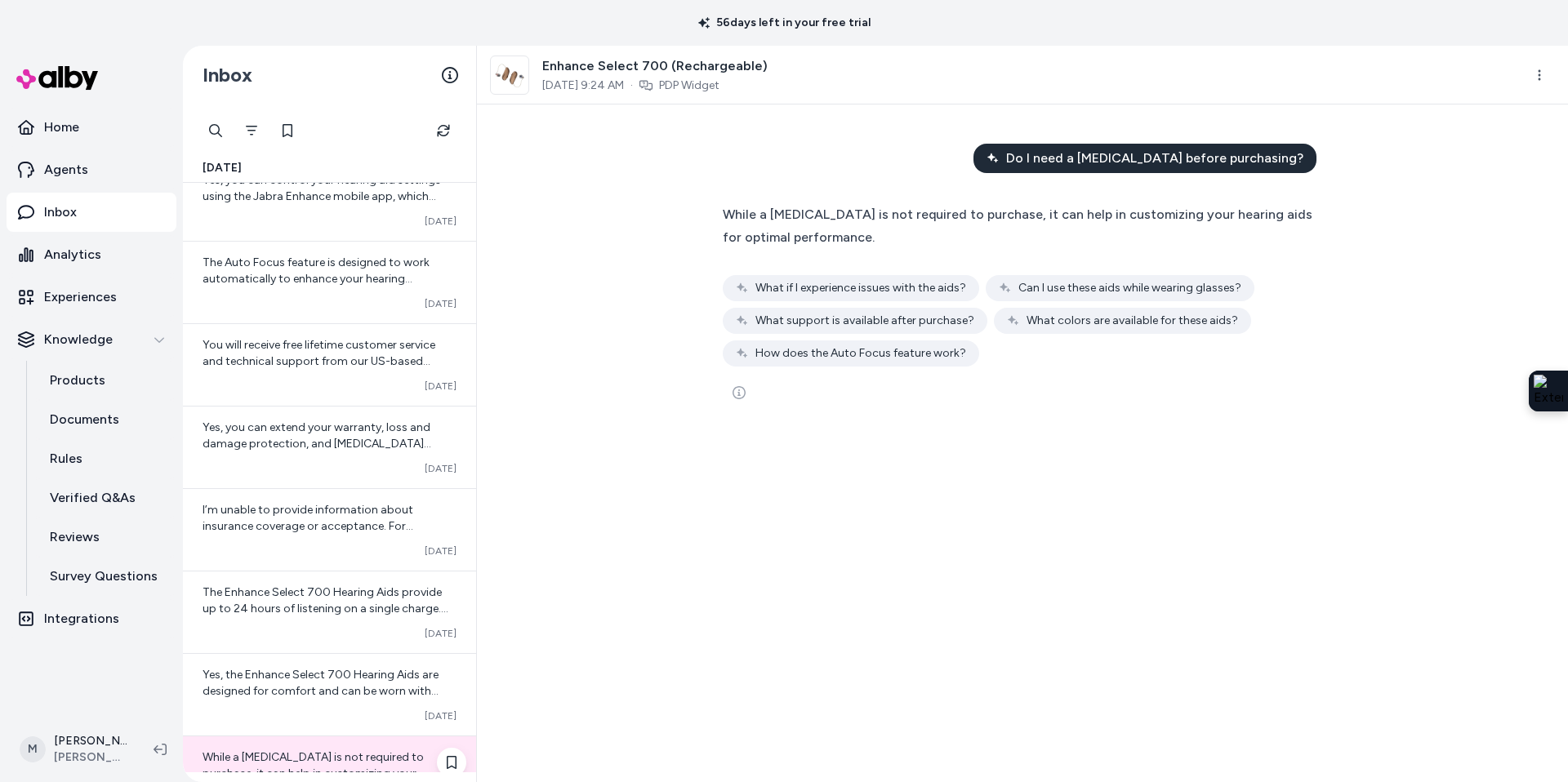
scroll to position [1173, 0]
click at [277, 383] on div "You will receive free lifetime customer service and technical support from our …" at bounding box center [330, 371] width 294 height 82
